Goal: Check status: Check status

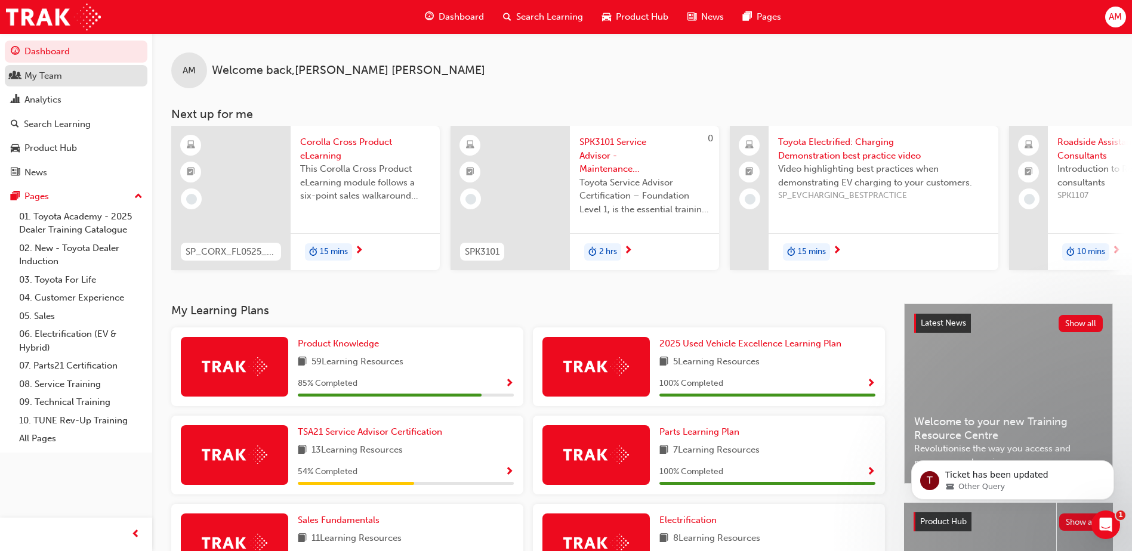
click at [56, 79] on div "My Team" at bounding box center [43, 76] width 38 height 14
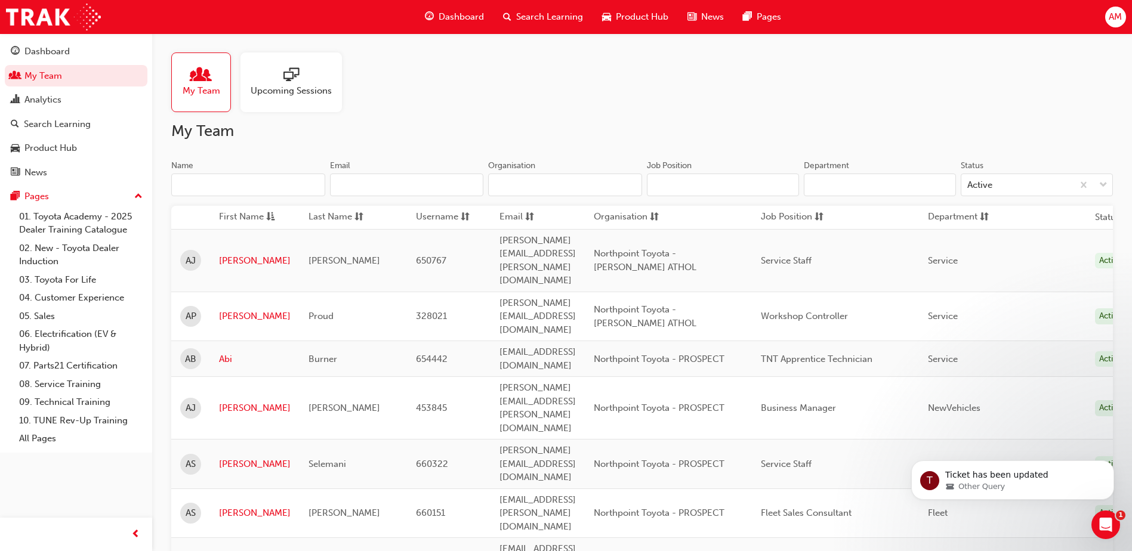
click at [282, 184] on input "Name" at bounding box center [248, 185] width 154 height 23
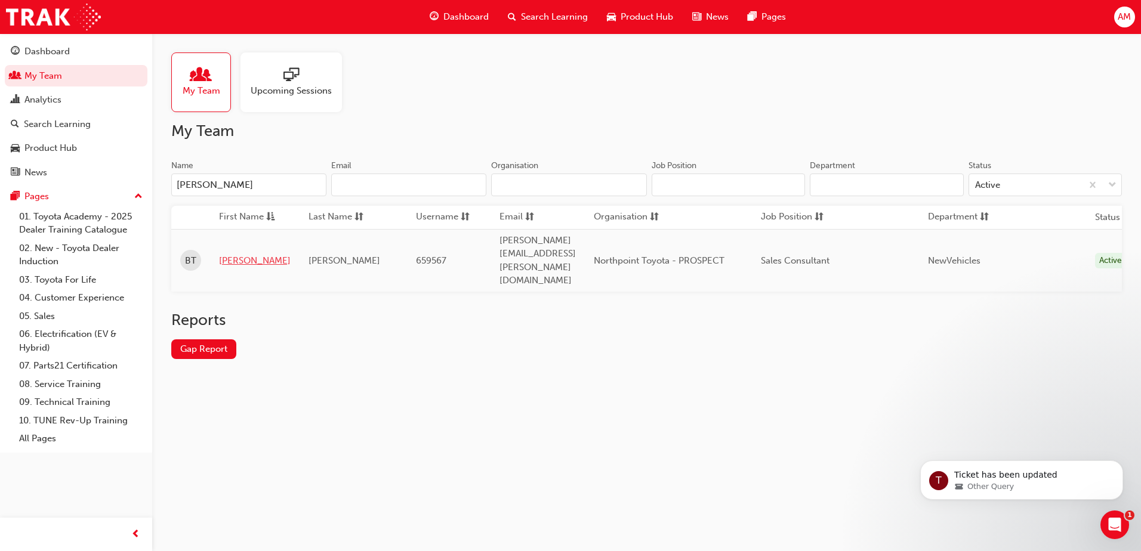
type input "[PERSON_NAME]"
click at [234, 254] on link "[PERSON_NAME]" at bounding box center [255, 261] width 72 height 14
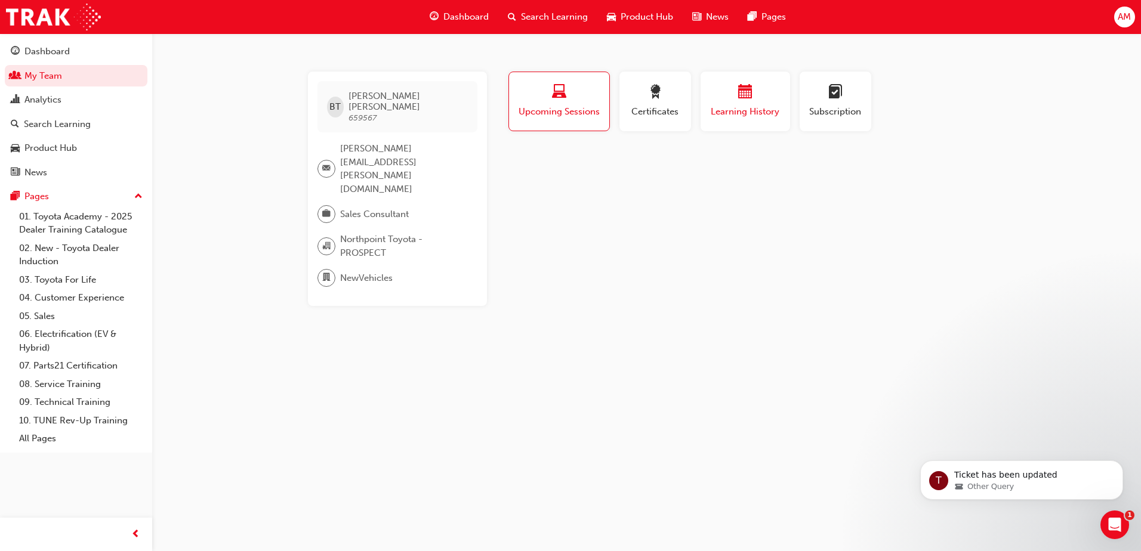
click at [741, 111] on span "Learning History" at bounding box center [745, 112] width 72 height 14
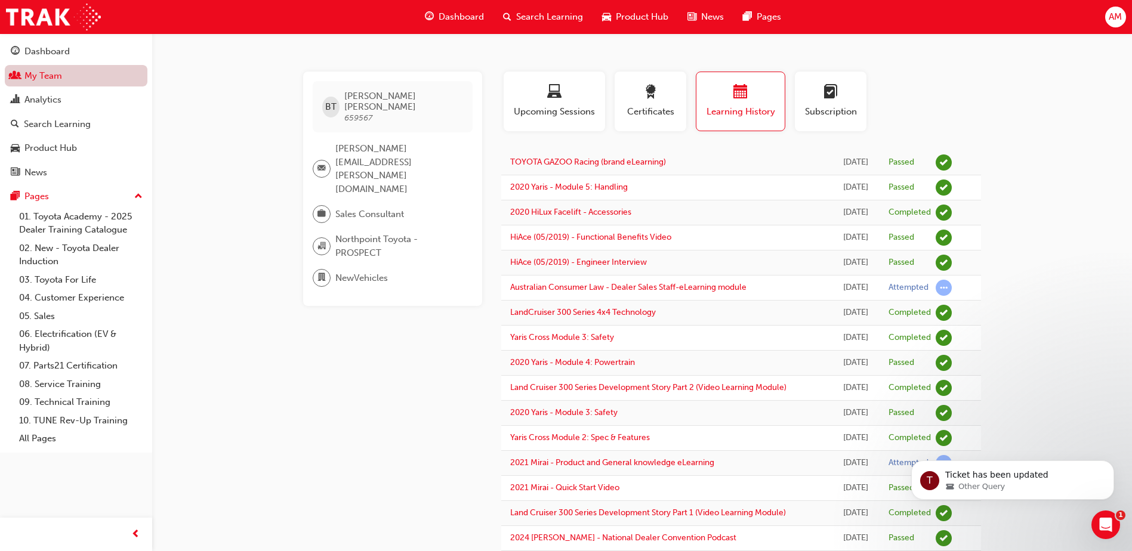
click at [63, 72] on link "My Team" at bounding box center [76, 76] width 143 height 22
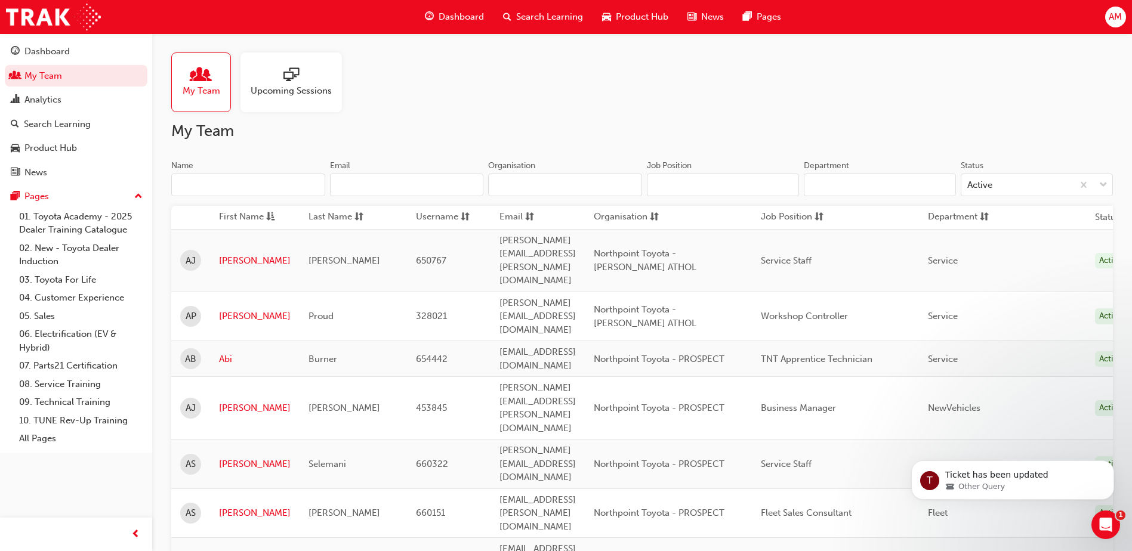
click at [209, 192] on input "Name" at bounding box center [248, 185] width 154 height 23
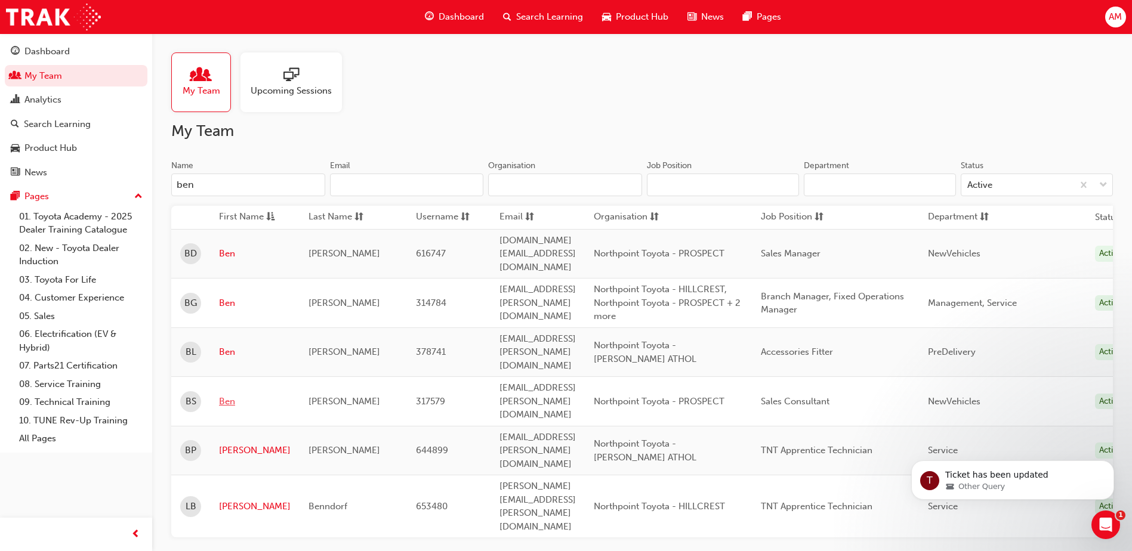
type input "ben"
click at [225, 395] on link "Ben" at bounding box center [255, 402] width 72 height 14
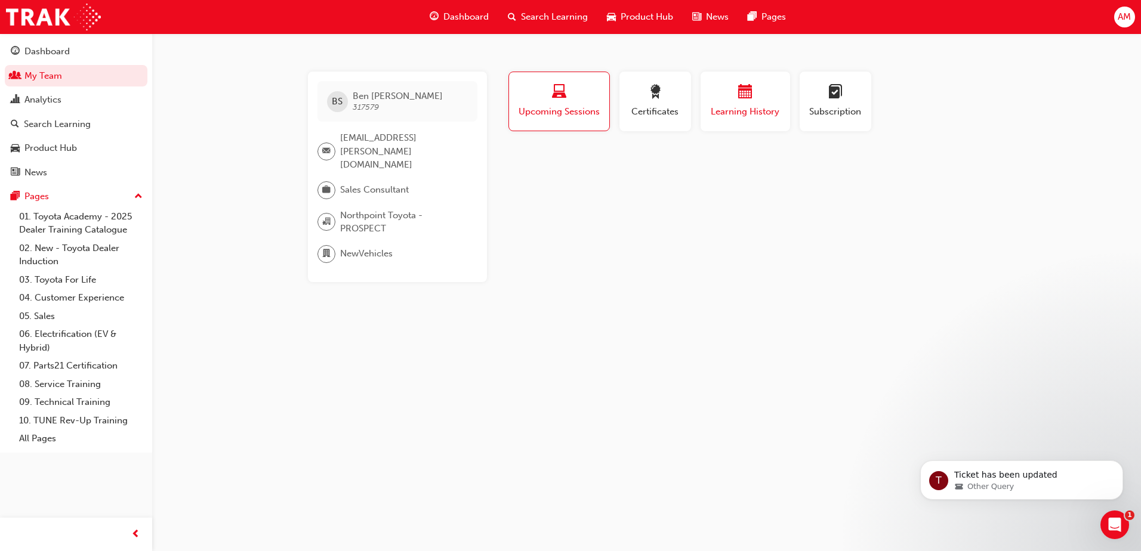
click at [753, 113] on span "Learning History" at bounding box center [745, 112] width 72 height 14
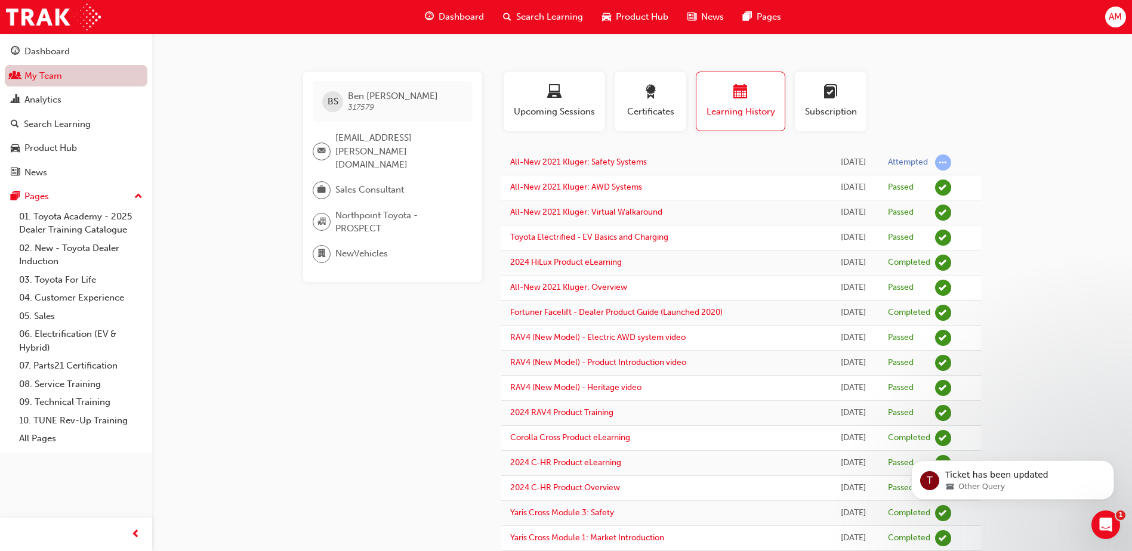
click at [60, 81] on link "My Team" at bounding box center [76, 76] width 143 height 22
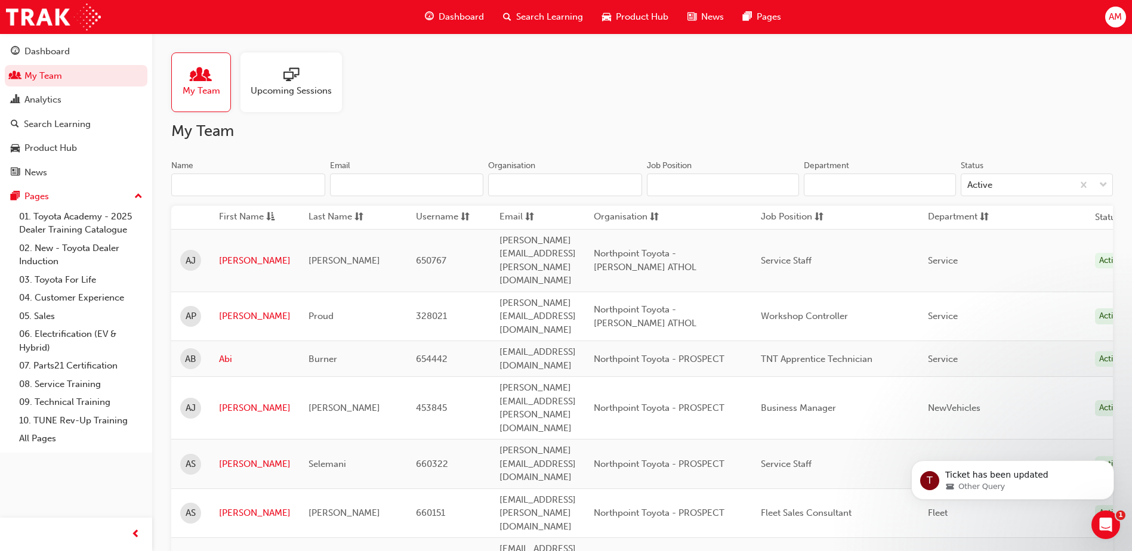
click at [212, 181] on input "Name" at bounding box center [248, 185] width 154 height 23
drag, startPoint x: 230, startPoint y: 179, endPoint x: 253, endPoint y: 177, distance: 23.3
click at [230, 179] on input "Name" at bounding box center [248, 185] width 154 height 23
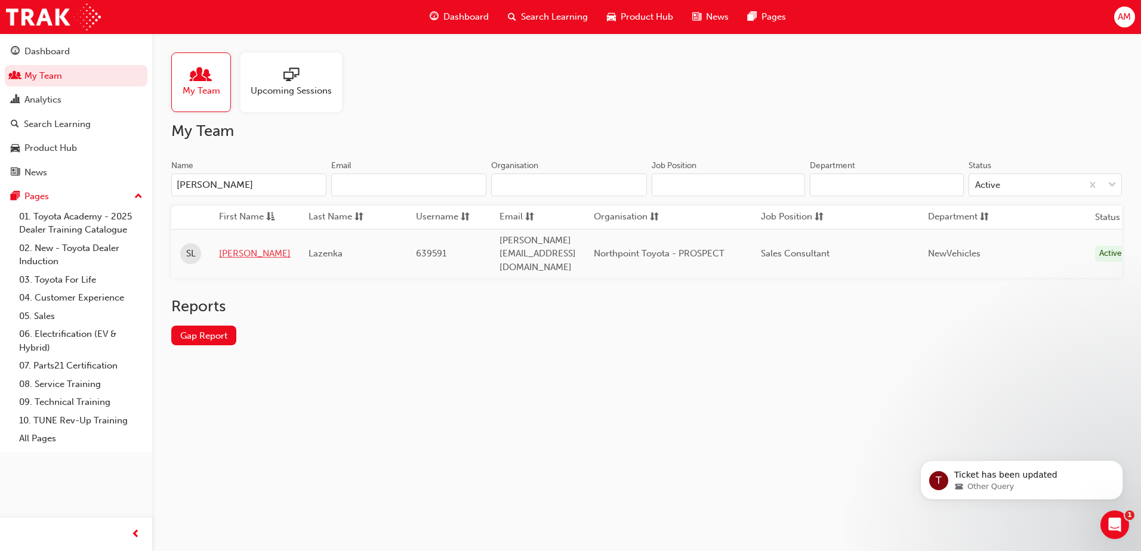
type input "[PERSON_NAME]"
click at [236, 247] on link "[PERSON_NAME]" at bounding box center [255, 254] width 72 height 14
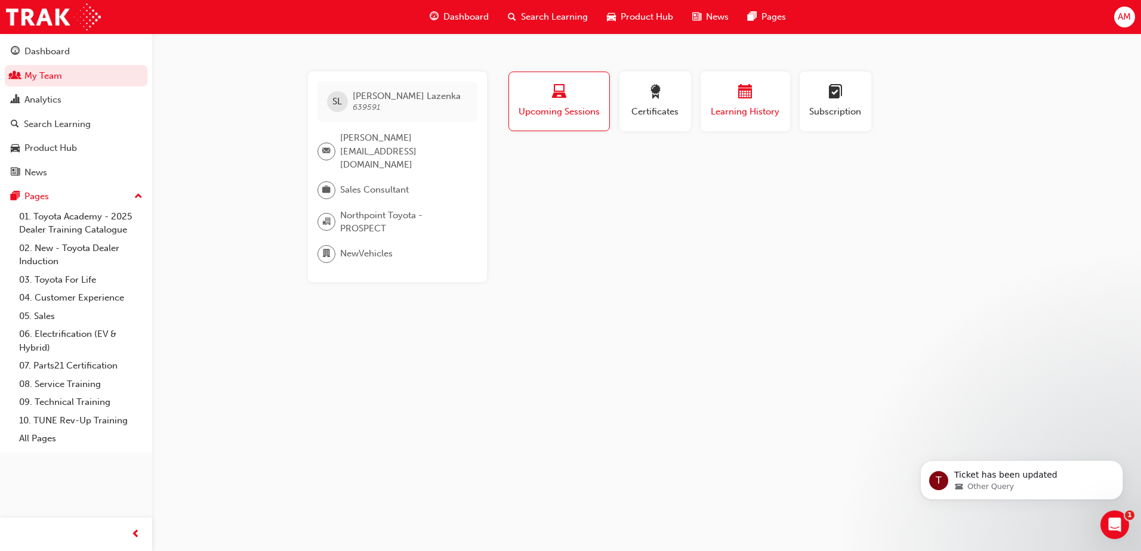
click at [741, 115] on span "Learning History" at bounding box center [745, 112] width 72 height 14
